Goal: Task Accomplishment & Management: Manage account settings

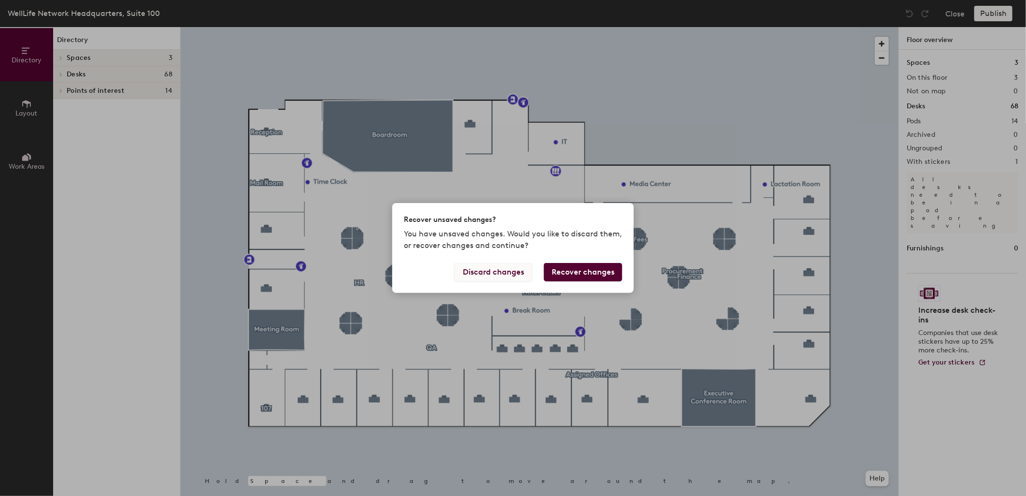
click at [510, 269] on button "Discard changes" at bounding box center [494, 272] width 78 height 18
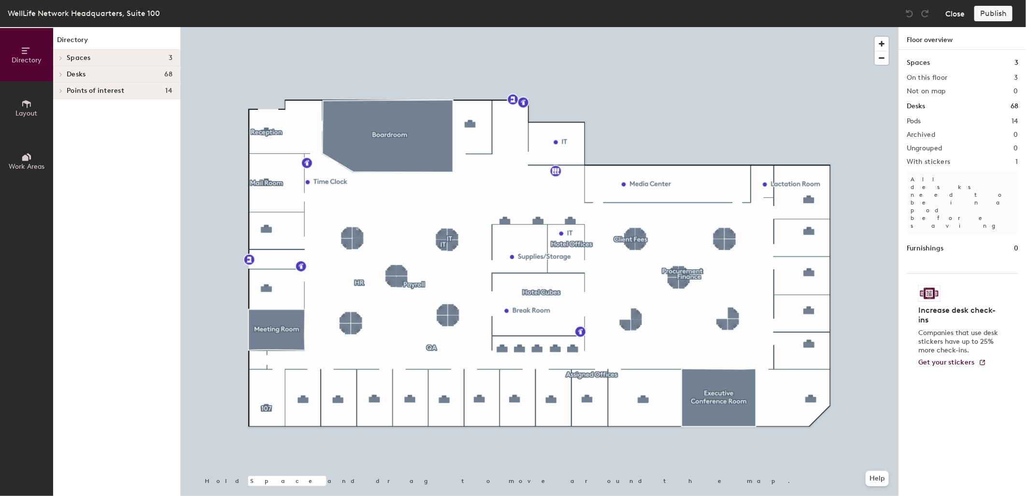
click at [951, 12] on button "Close" at bounding box center [954, 13] width 19 height 15
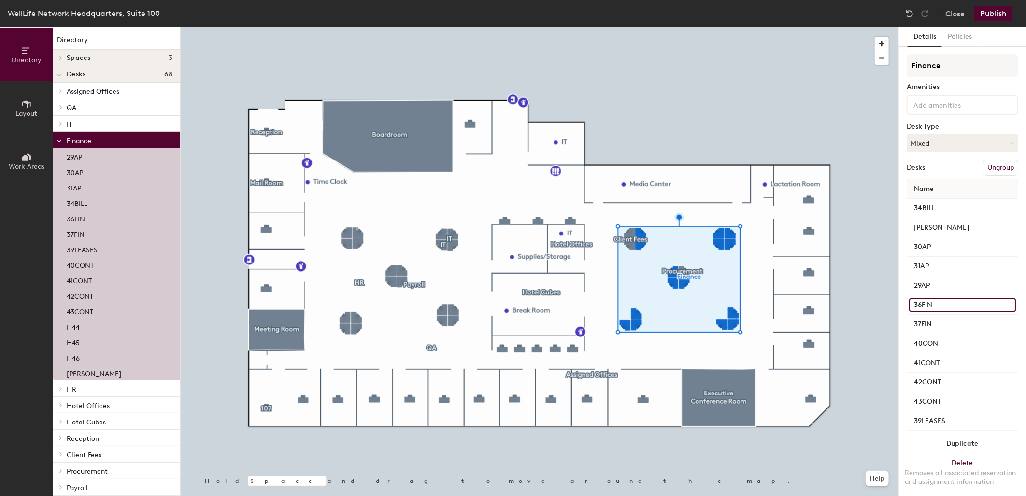
click at [927, 303] on input "36FIN" at bounding box center [962, 305] width 107 height 14
type input "[PERSON_NAME]"
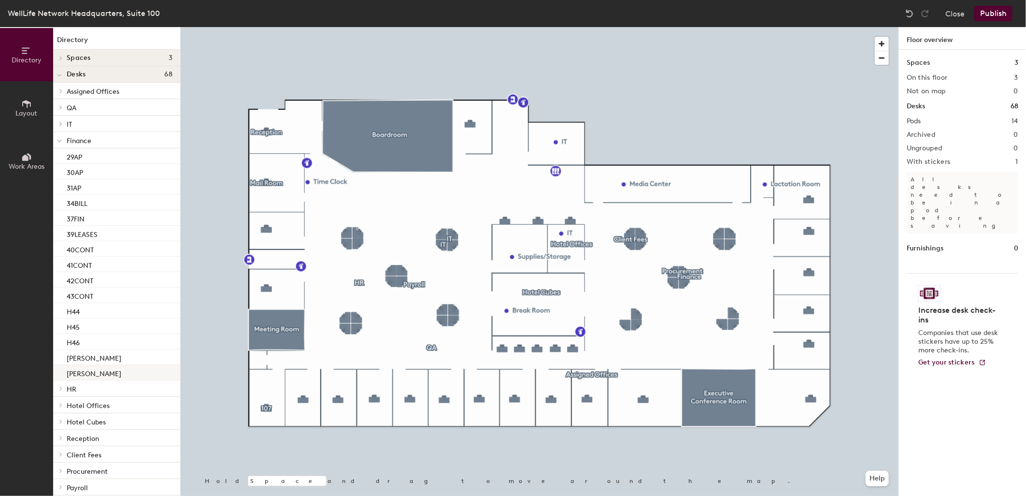
click at [78, 374] on p "Laila Youresh" at bounding box center [94, 372] width 55 height 11
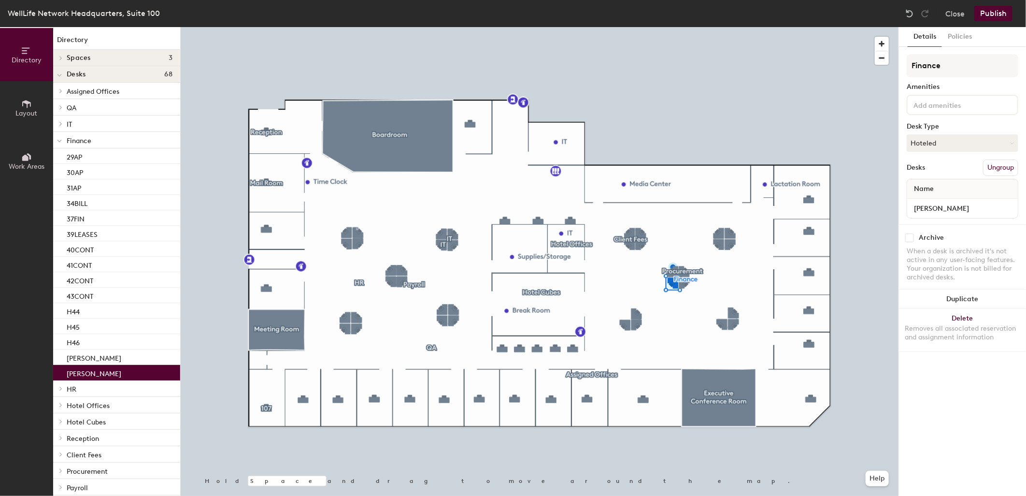
drag, startPoint x: 991, startPoint y: 15, endPoint x: 989, endPoint y: 20, distance: 5.8
click at [989, 20] on button "Publish" at bounding box center [993, 13] width 38 height 15
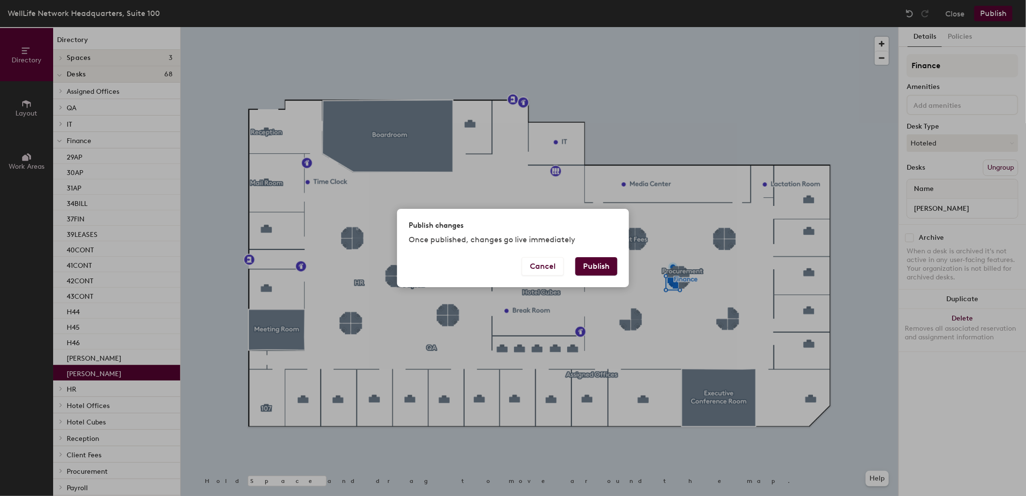
click at [592, 265] on button "Publish" at bounding box center [596, 266] width 42 height 18
